Goal: Task Accomplishment & Management: Use online tool/utility

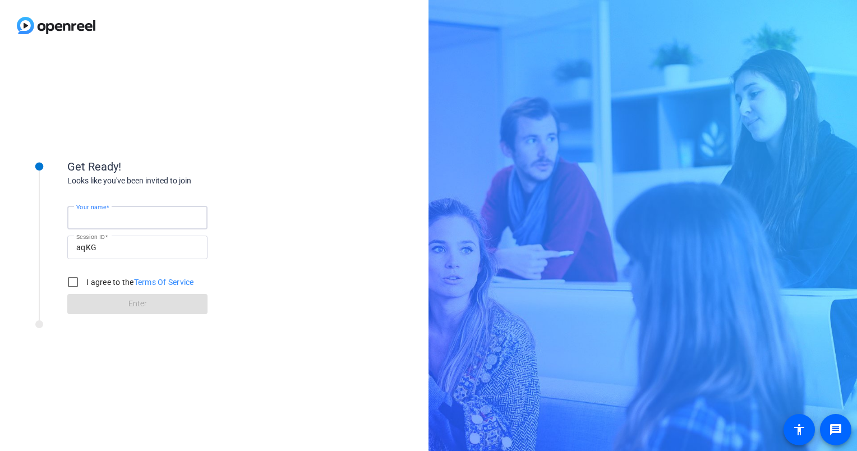
click at [128, 218] on input "Your name" at bounding box center [137, 217] width 122 height 13
type input "[PERSON_NAME]"
click at [72, 279] on input "I agree to the Terms Of Service" at bounding box center [73, 282] width 22 height 22
checkbox input "true"
click at [130, 303] on span "Enter" at bounding box center [137, 304] width 19 height 12
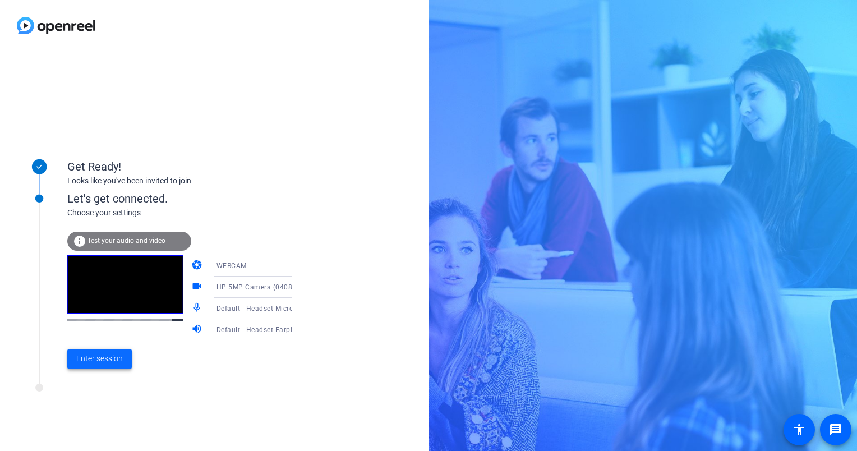
click at [90, 360] on span "Enter session" at bounding box center [99, 359] width 47 height 12
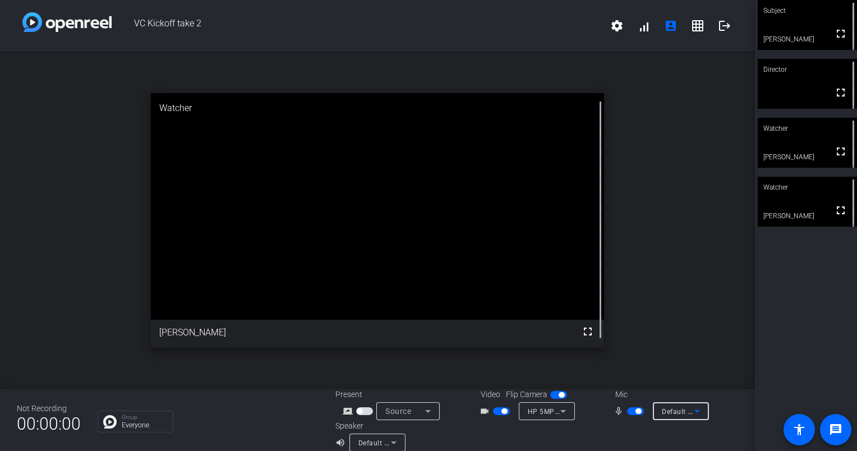
click at [693, 410] on icon at bounding box center [697, 410] width 13 height 13
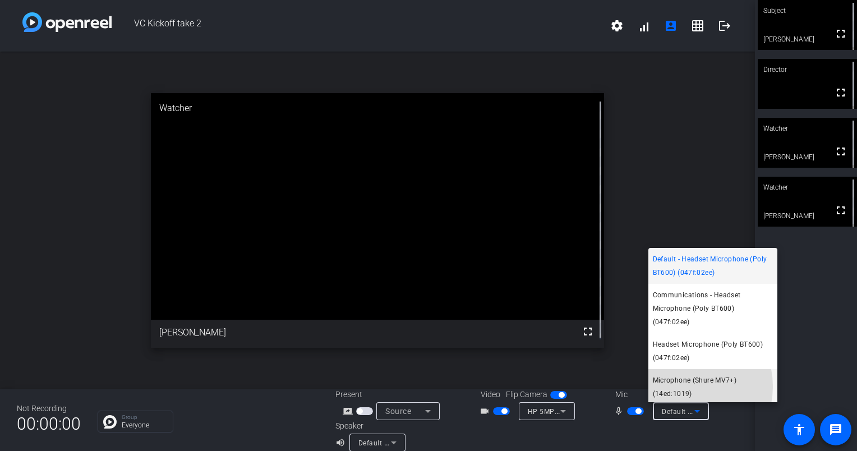
click at [680, 387] on span "Microphone (Shure MV7+) (14ed:1019)" at bounding box center [713, 387] width 120 height 27
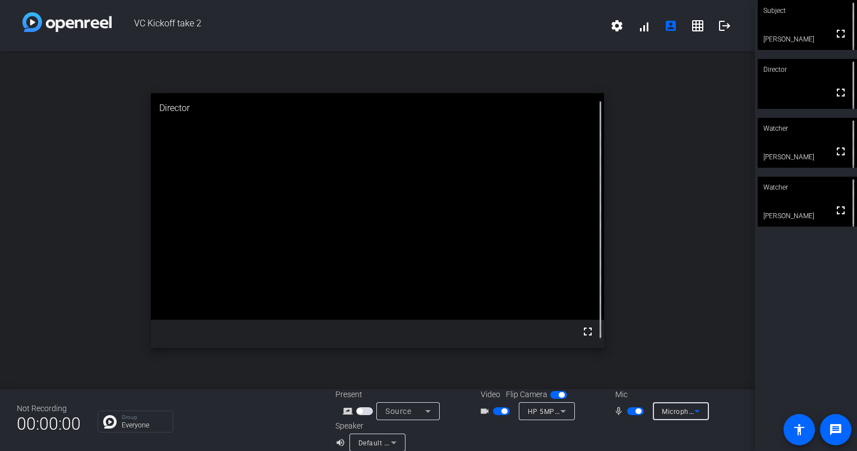
click at [395, 438] on icon at bounding box center [393, 442] width 13 height 13
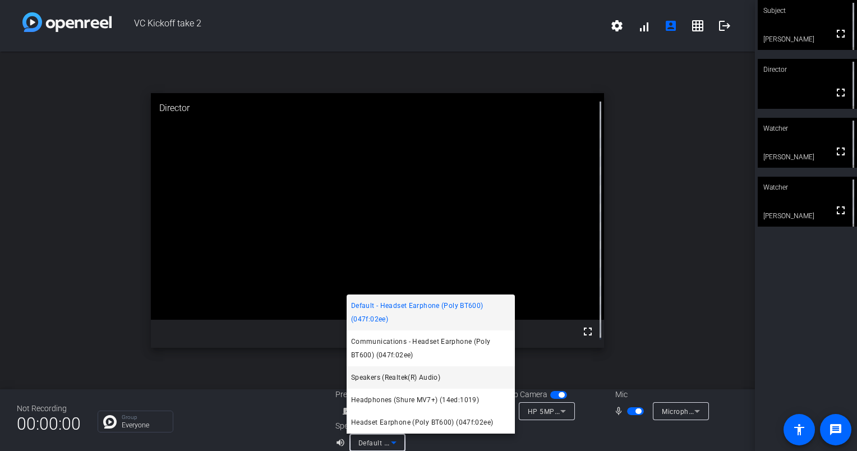
click at [381, 375] on span "Speakers (Realtek(R) Audio)" at bounding box center [395, 377] width 89 height 13
